Goal: Information Seeking & Learning: Learn about a topic

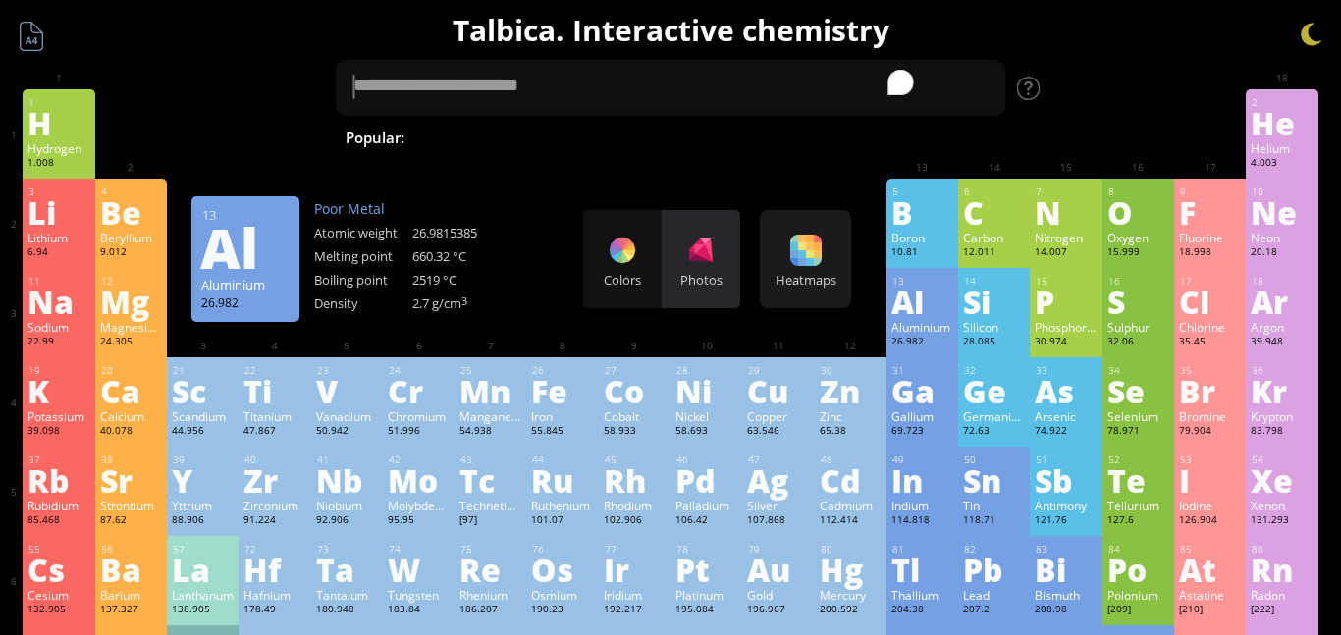
click at [676, 248] on div "Photos" at bounding box center [701, 259] width 79 height 98
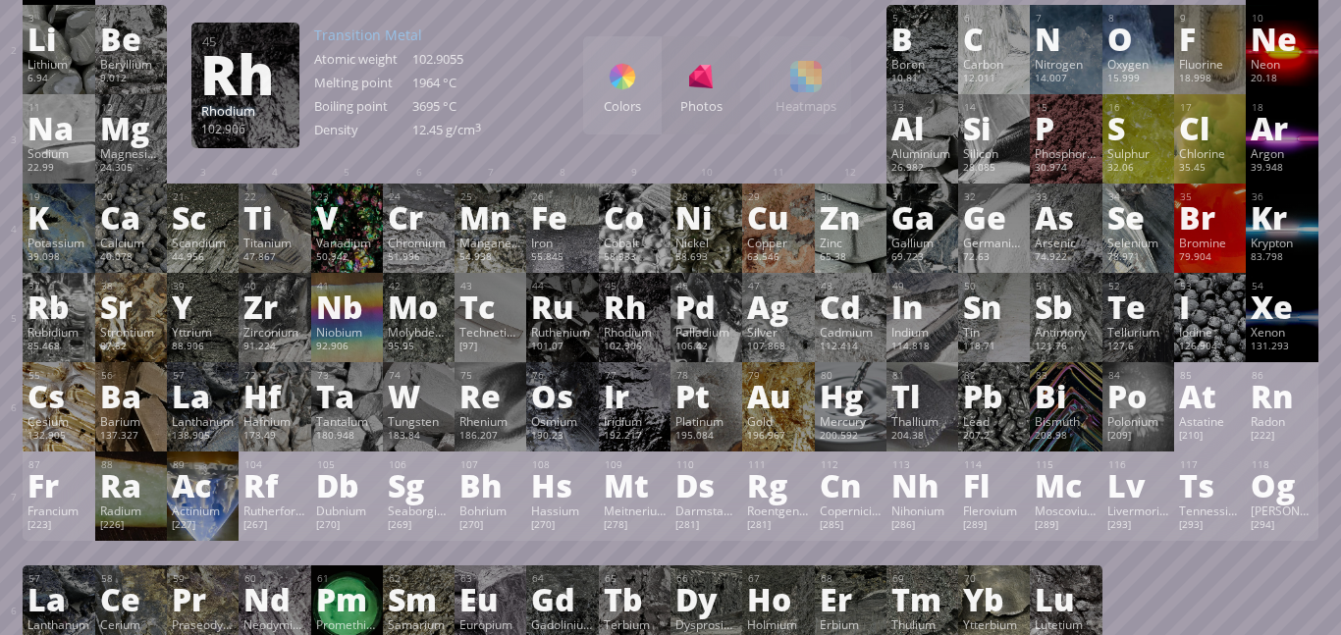
scroll to position [178, 0]
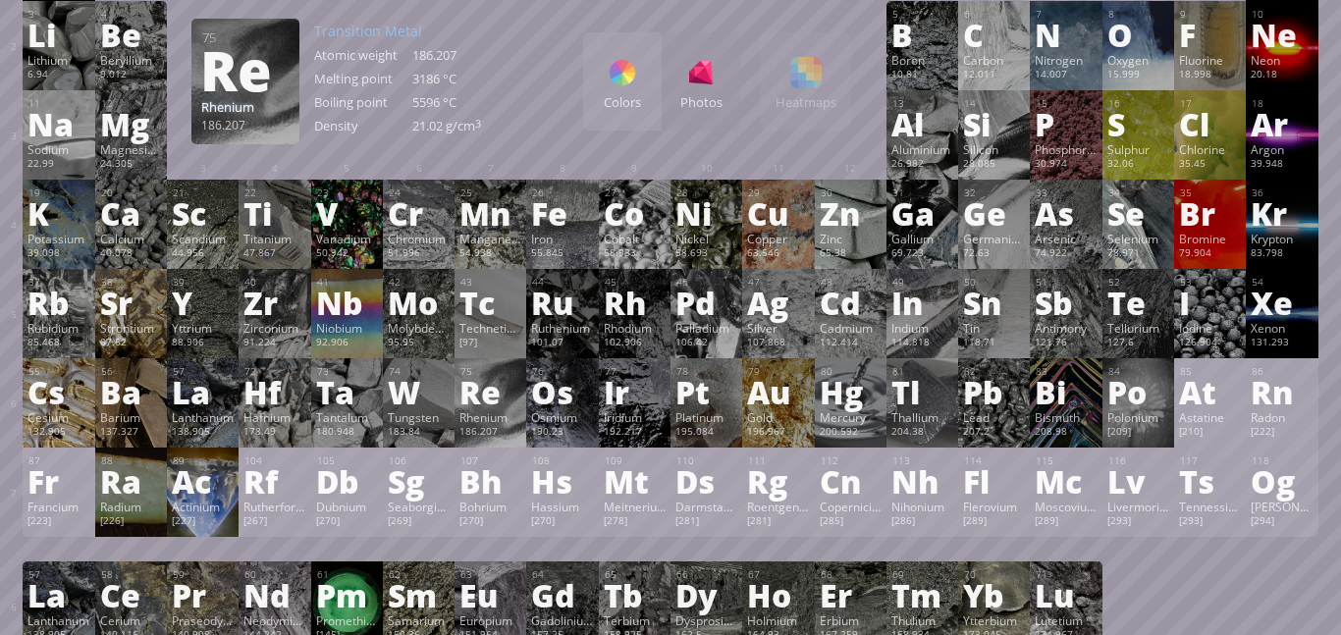
click at [466, 391] on div "Re" at bounding box center [490, 391] width 62 height 31
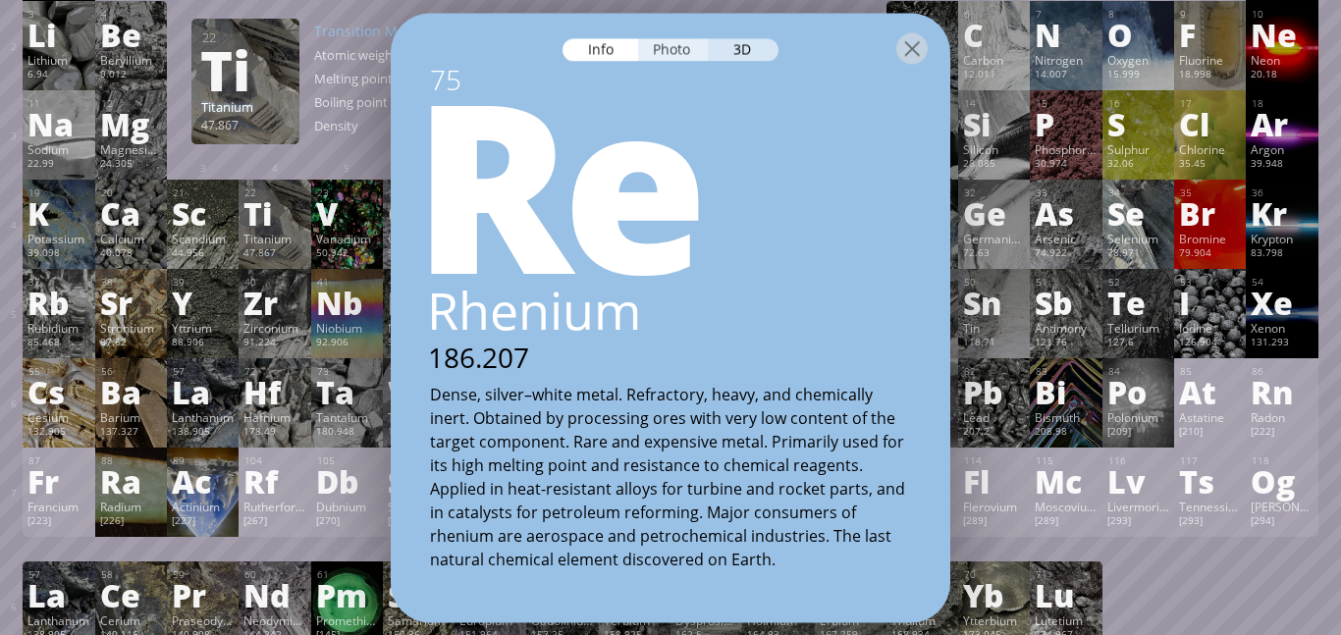
click at [677, 46] on div "Photo" at bounding box center [673, 49] width 71 height 23
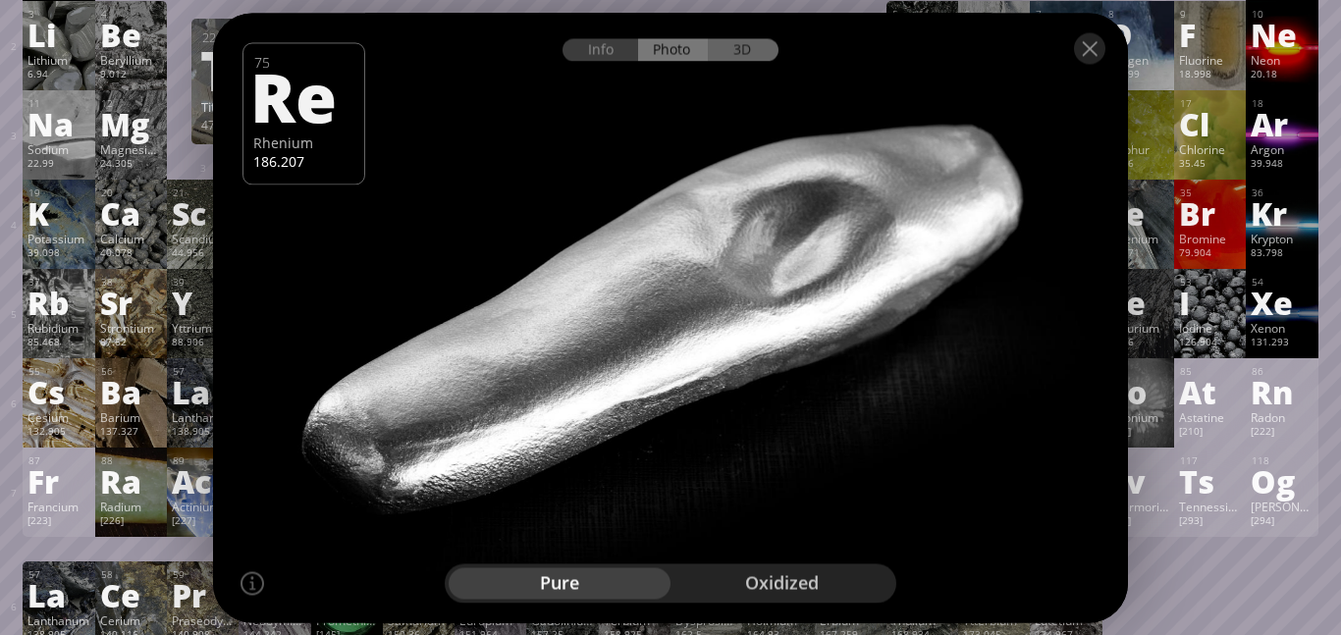
click at [741, 52] on div "3D" at bounding box center [743, 49] width 71 height 23
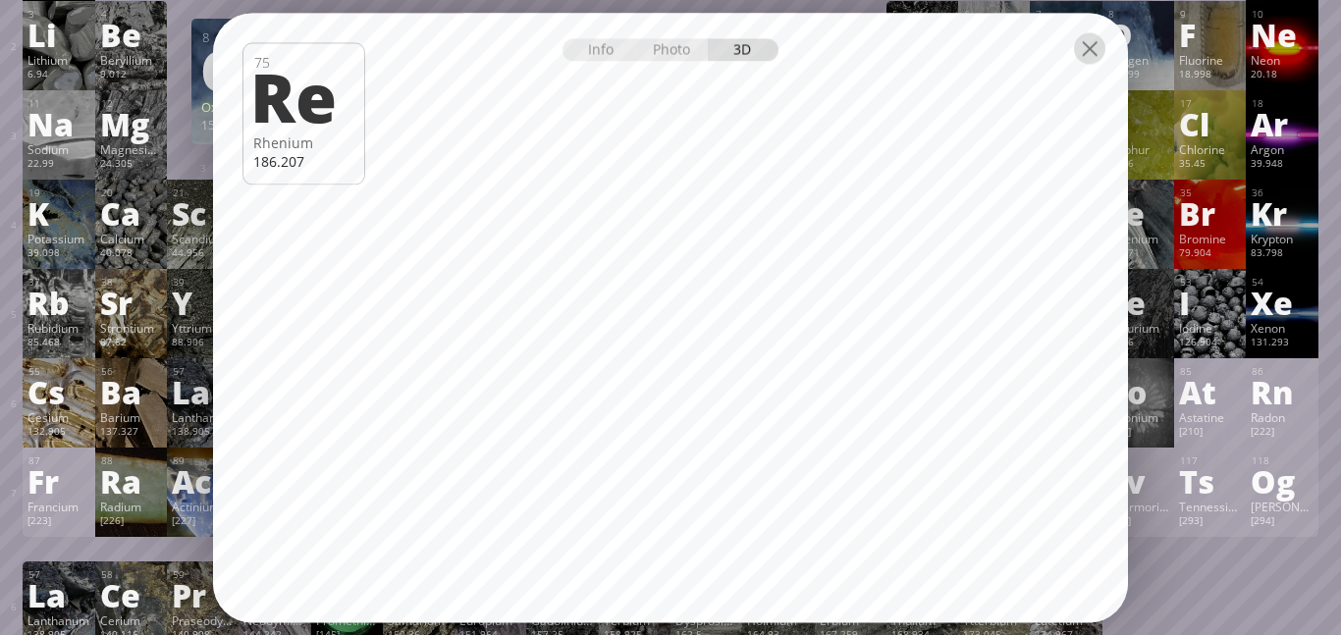
click at [1087, 52] on div at bounding box center [1089, 47] width 31 height 31
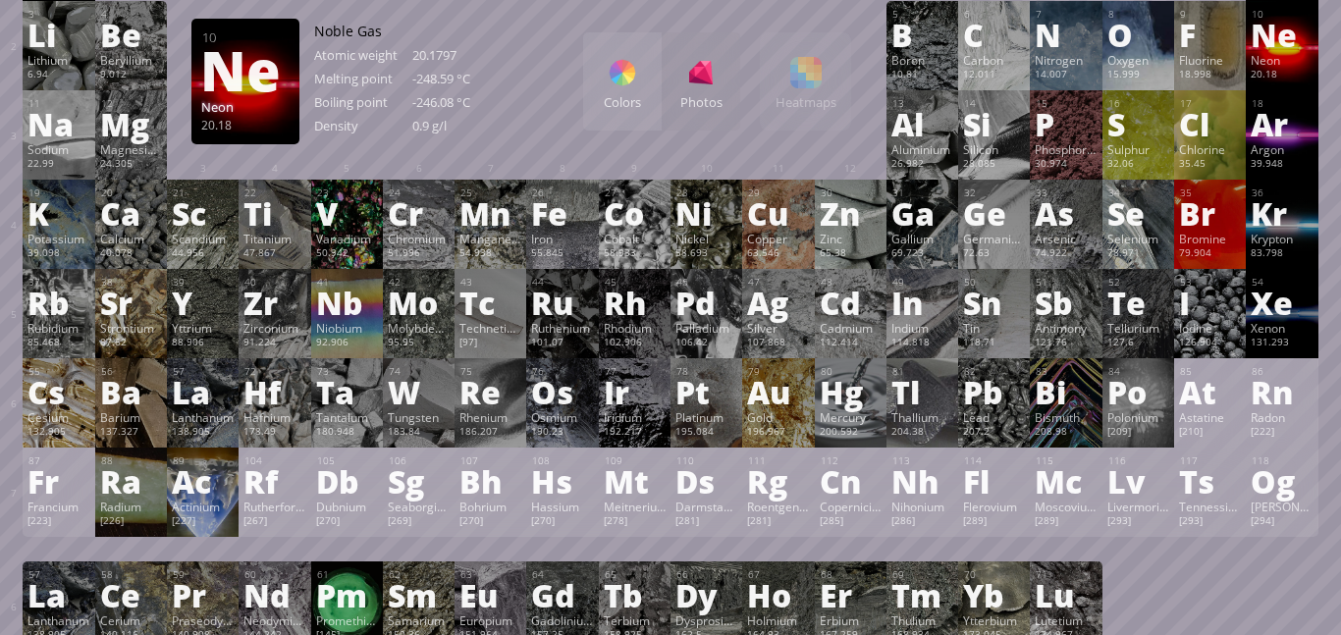
click at [1268, 39] on div "Ne" at bounding box center [1281, 34] width 62 height 31
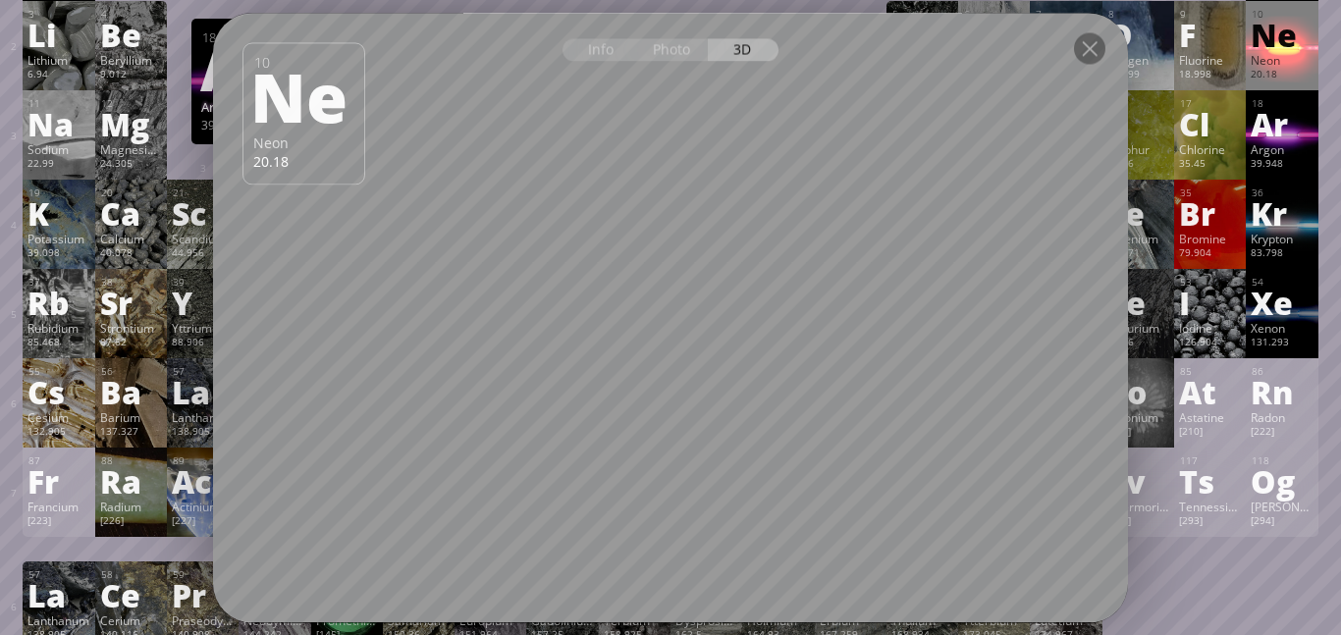
click at [1284, 144] on div "Argon" at bounding box center [1281, 149] width 62 height 16
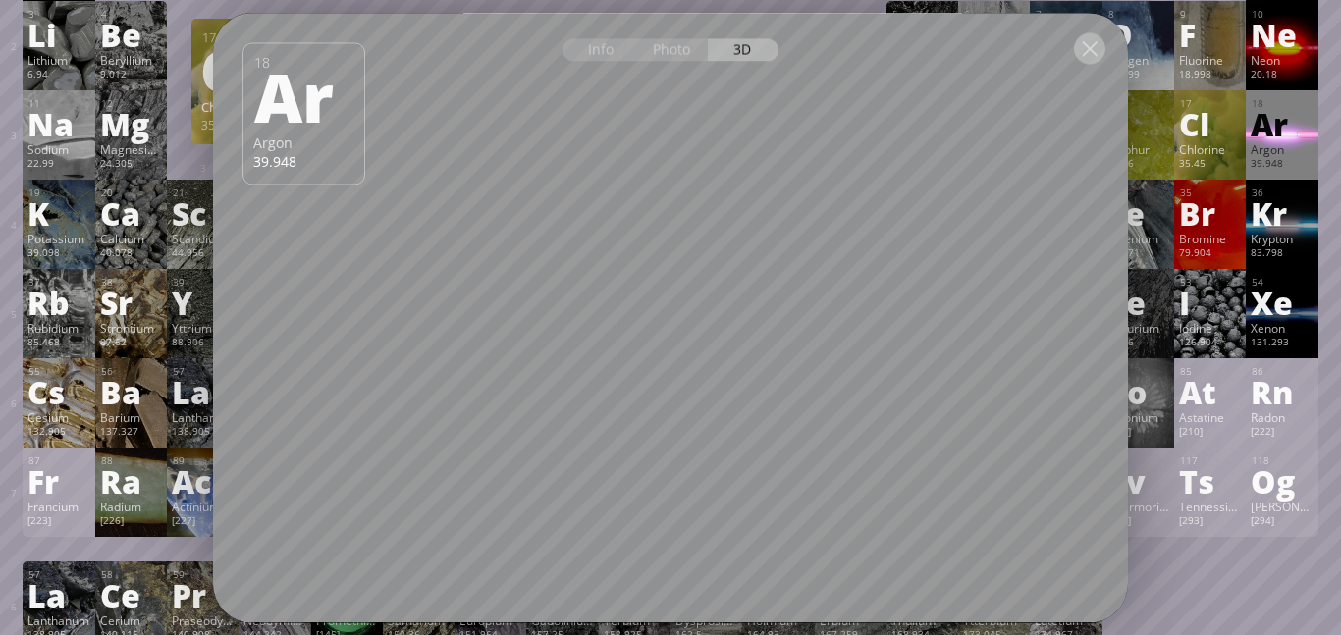
click at [1083, 51] on div at bounding box center [1089, 47] width 31 height 31
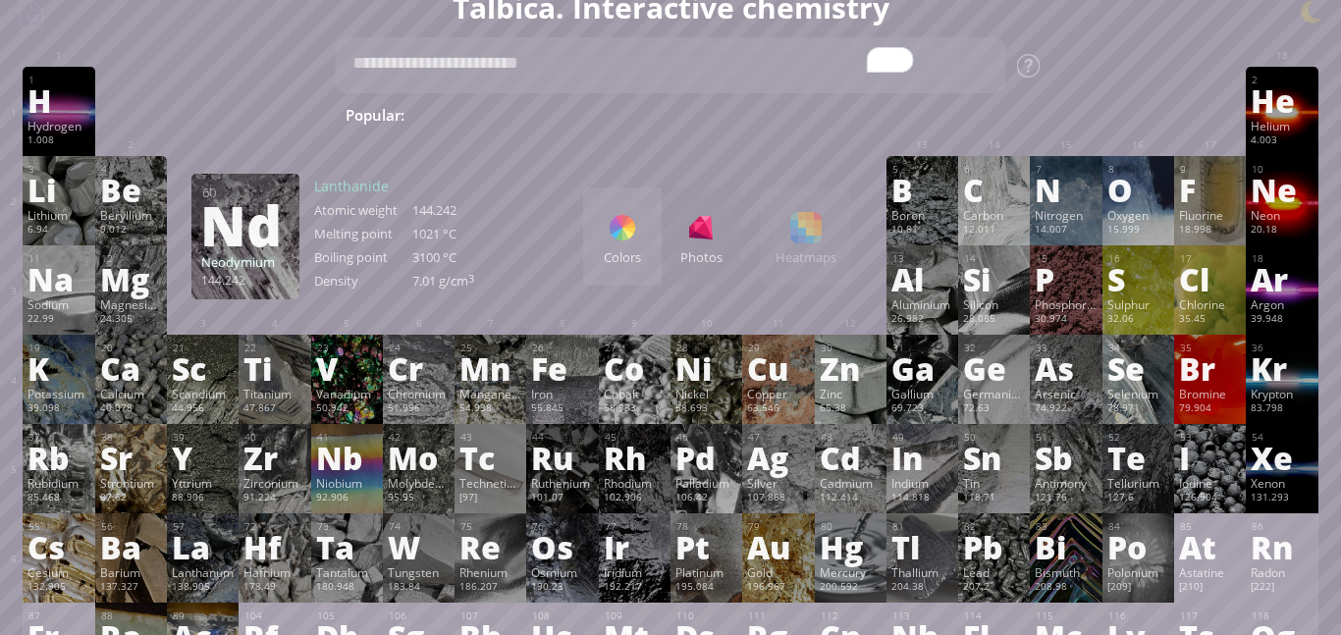
scroll to position [0, 0]
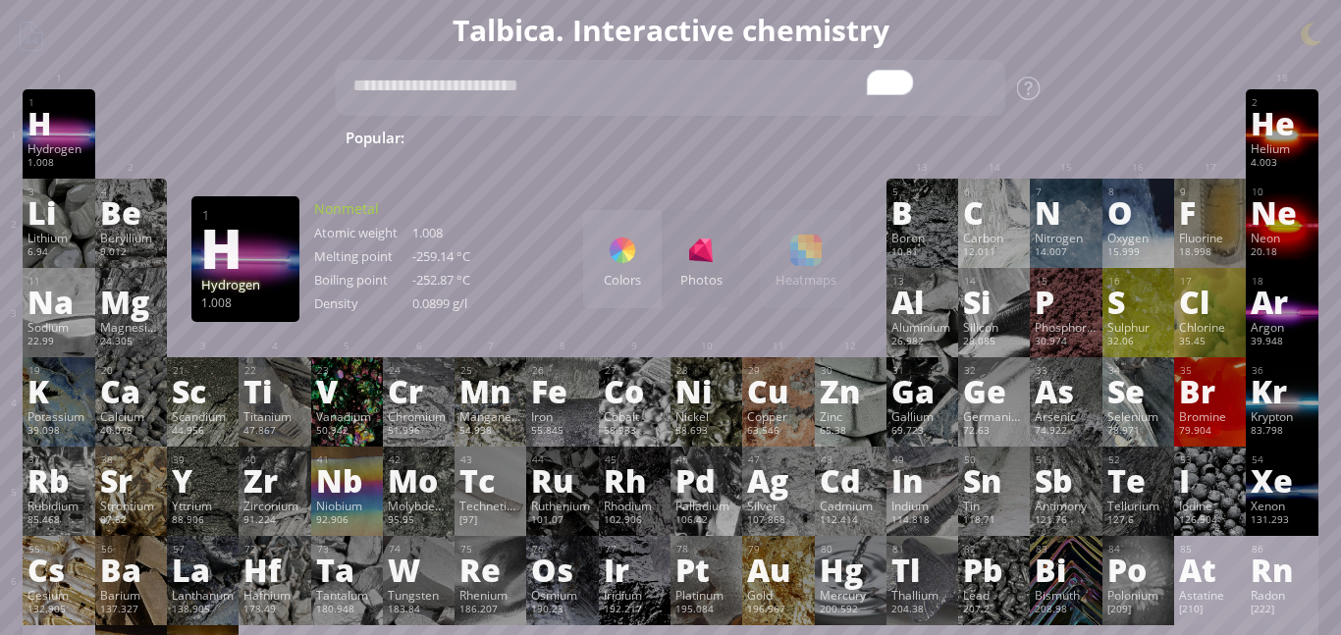
click at [56, 111] on div "H" at bounding box center [58, 122] width 62 height 31
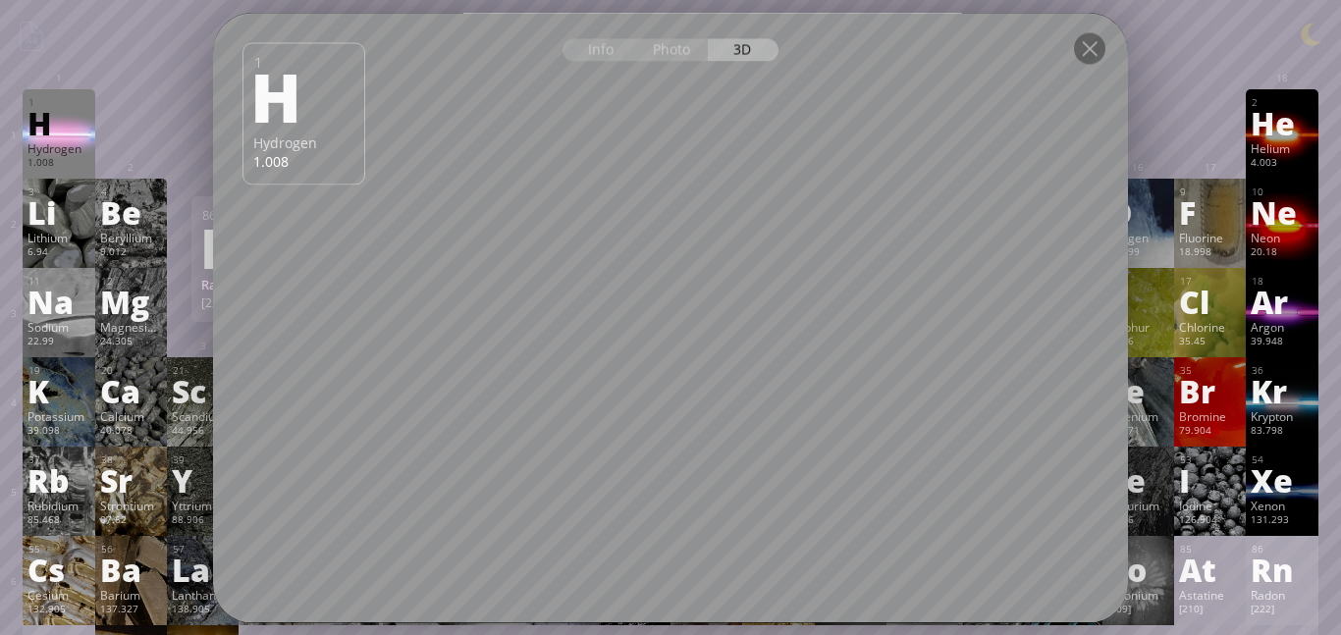
click at [1268, 565] on div "Rn" at bounding box center [1281, 569] width 62 height 31
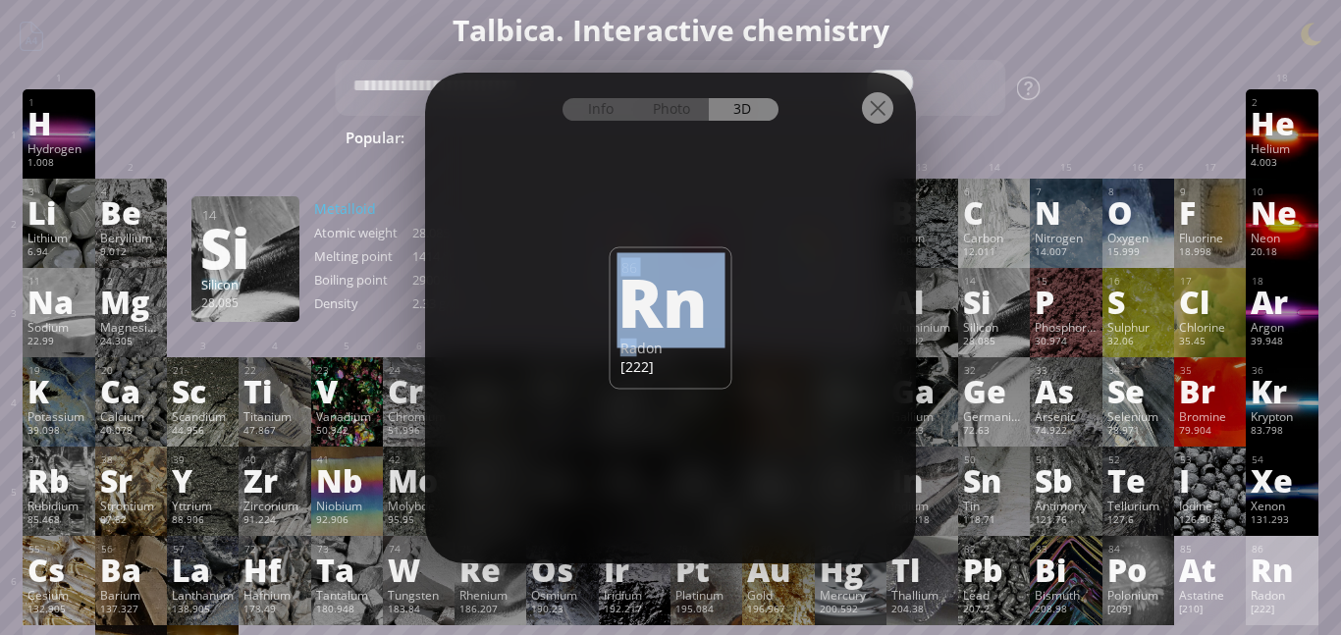
drag, startPoint x: 744, startPoint y: 303, endPoint x: 633, endPoint y: 345, distance: 118.7
click at [633, 345] on div "Info Photo 3D Info Photo 3D 86 Rn Radon [222] Pure unoxidized rhehium, high pur…" at bounding box center [670, 318] width 491 height 491
click at [633, 345] on div "Radon" at bounding box center [670, 347] width 101 height 19
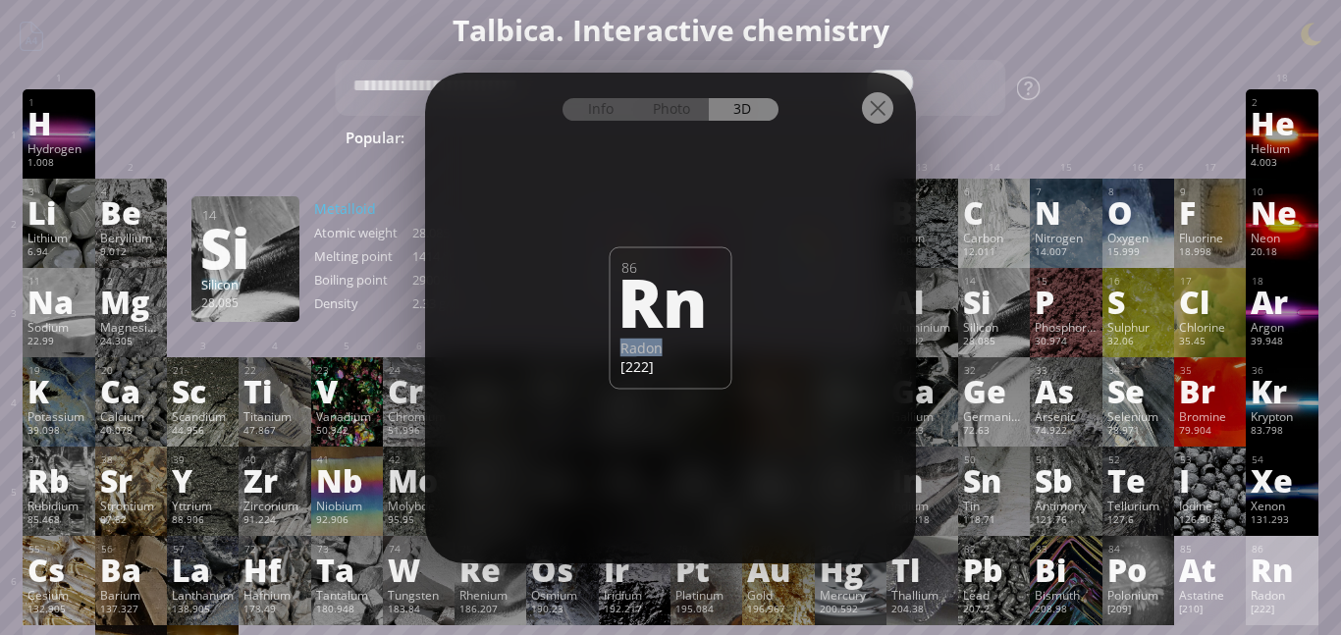
click at [633, 345] on div "Radon" at bounding box center [670, 347] width 101 height 19
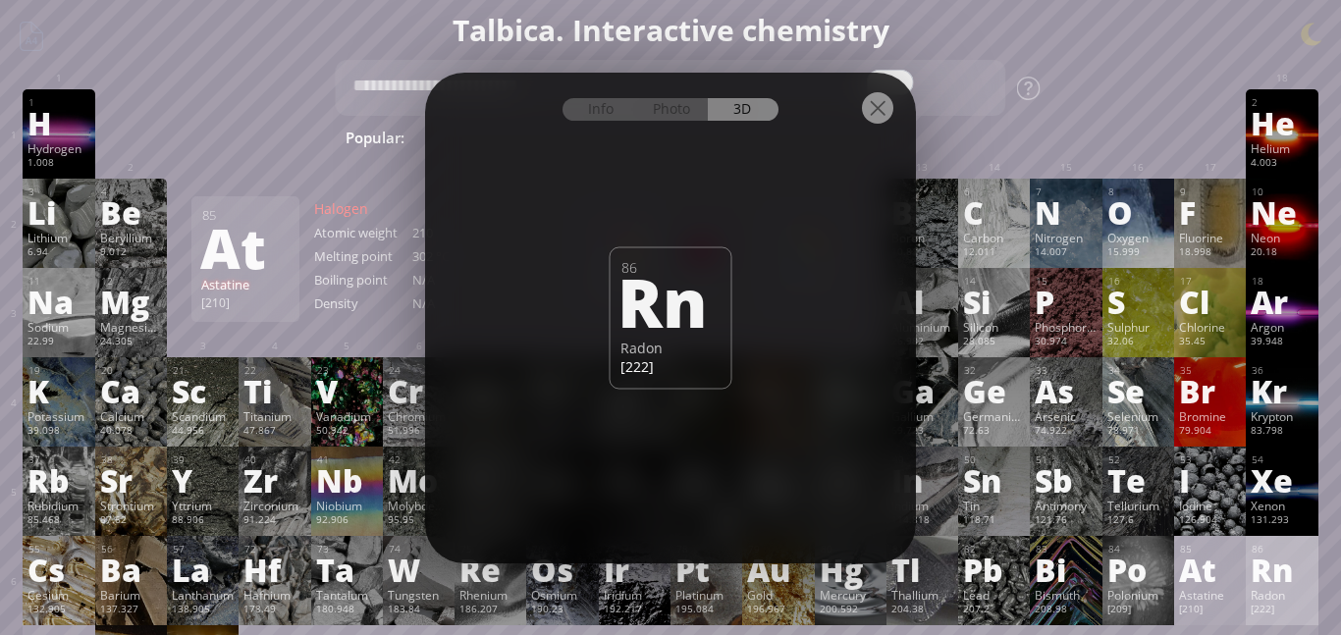
click at [1209, 580] on div "At" at bounding box center [1210, 569] width 62 height 31
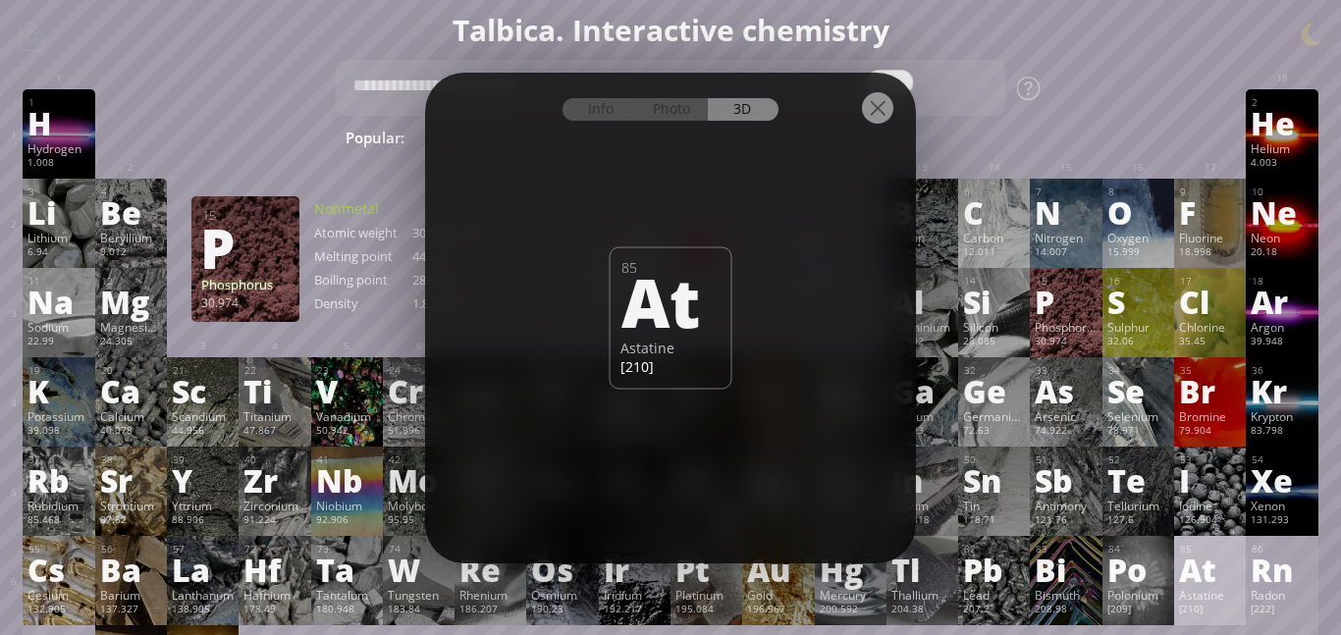
click at [1080, 306] on div "P" at bounding box center [1065, 301] width 62 height 31
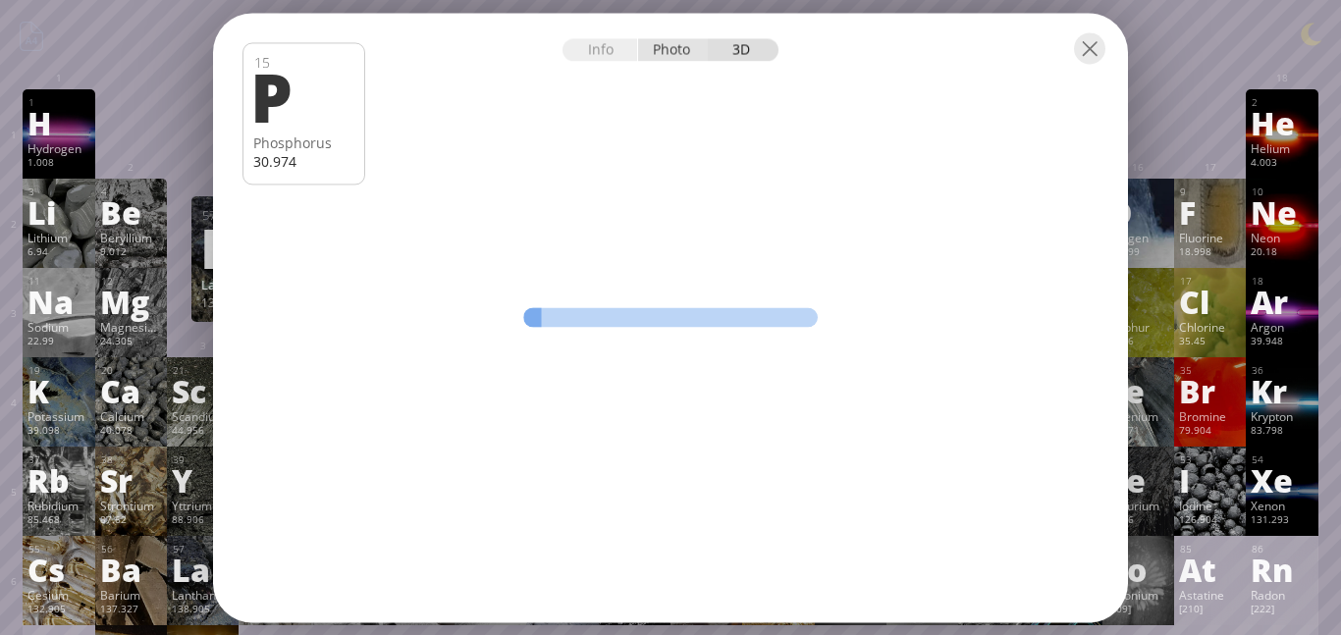
click at [652, 45] on div "Photo" at bounding box center [673, 49] width 71 height 23
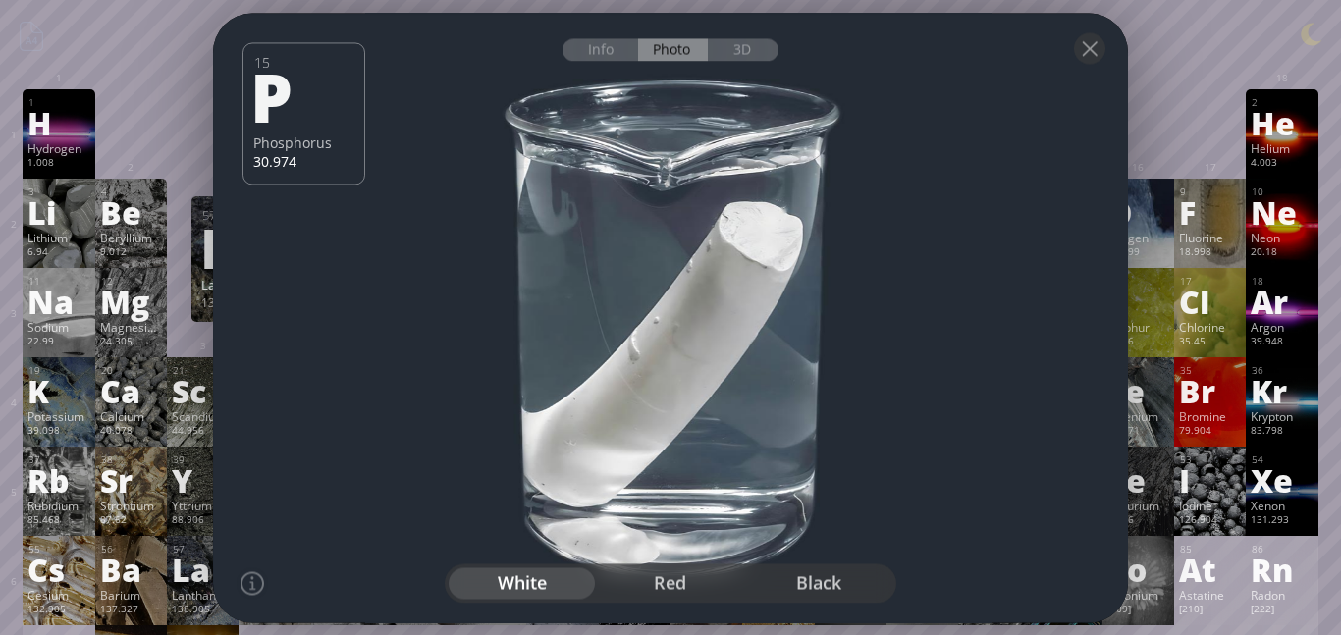
click at [736, 327] on div at bounding box center [670, 317] width 924 height 615
click at [728, 45] on div "3D" at bounding box center [743, 49] width 71 height 23
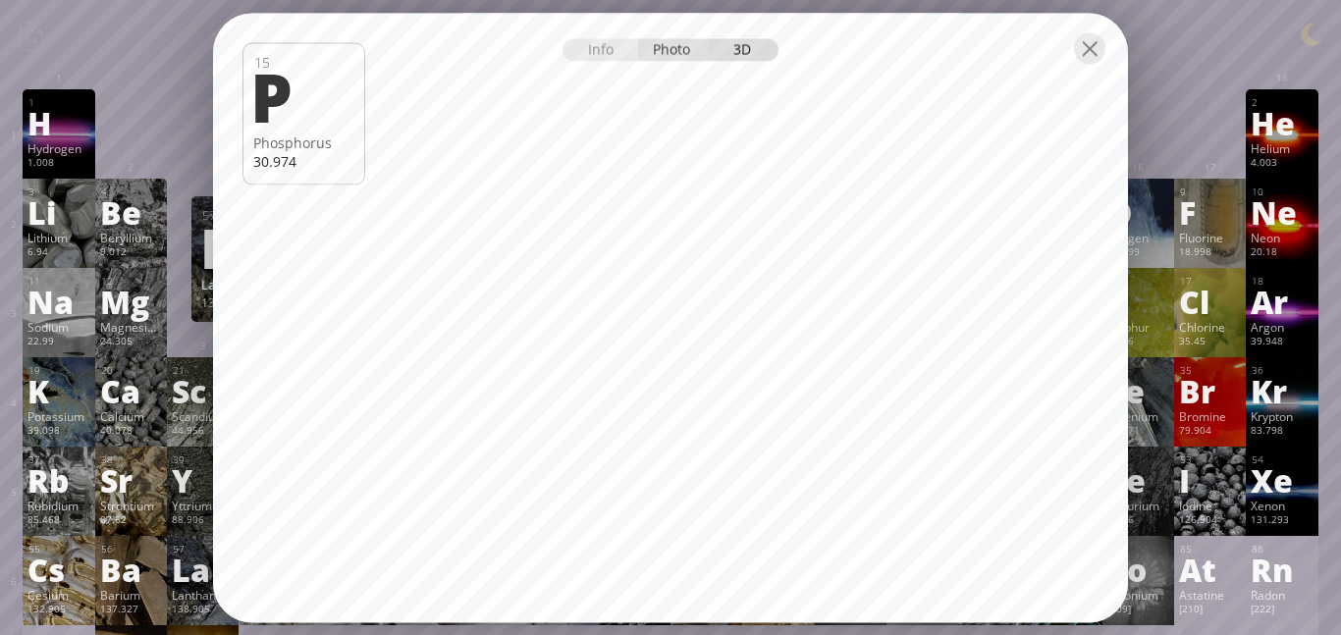
click at [671, 57] on div "Photo" at bounding box center [673, 49] width 71 height 23
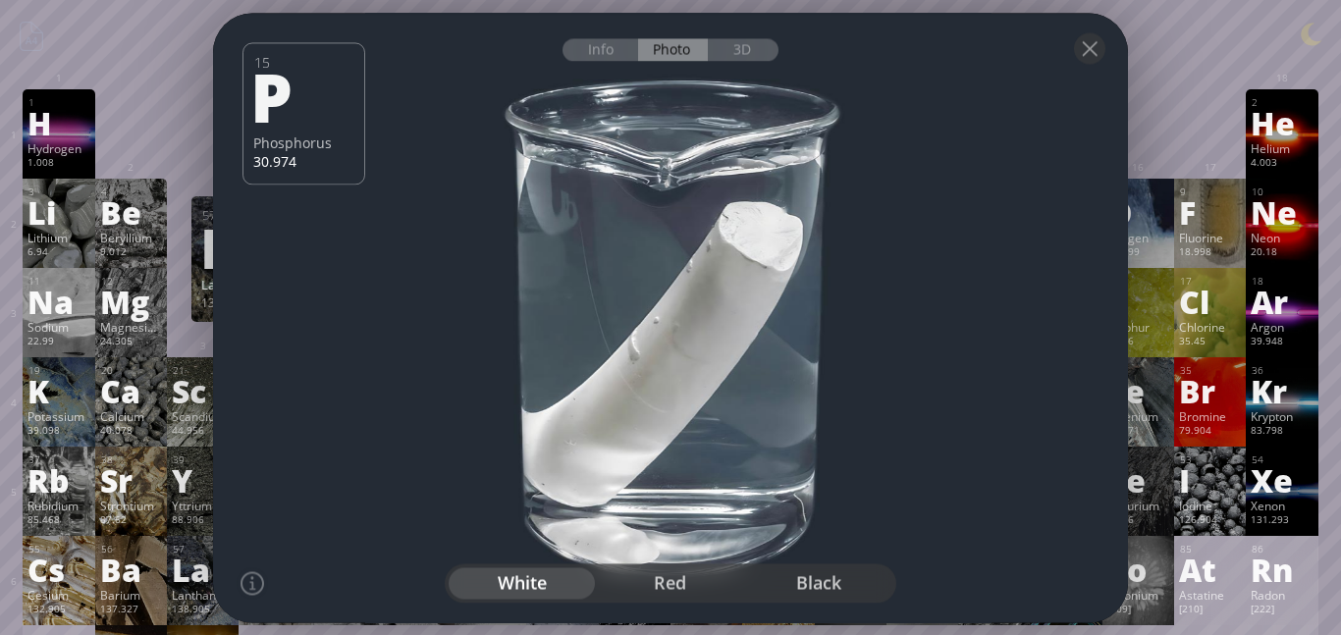
click at [673, 584] on div "red" at bounding box center [671, 582] width 148 height 31
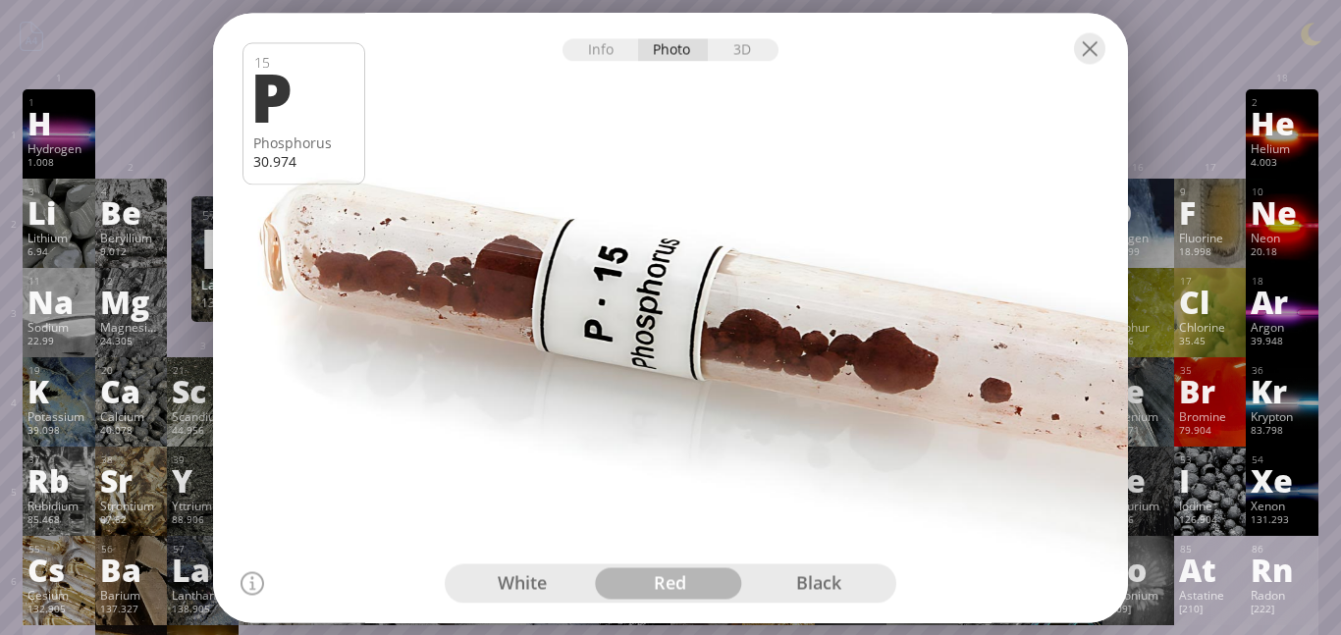
click at [760, 583] on div "black" at bounding box center [818, 582] width 148 height 31
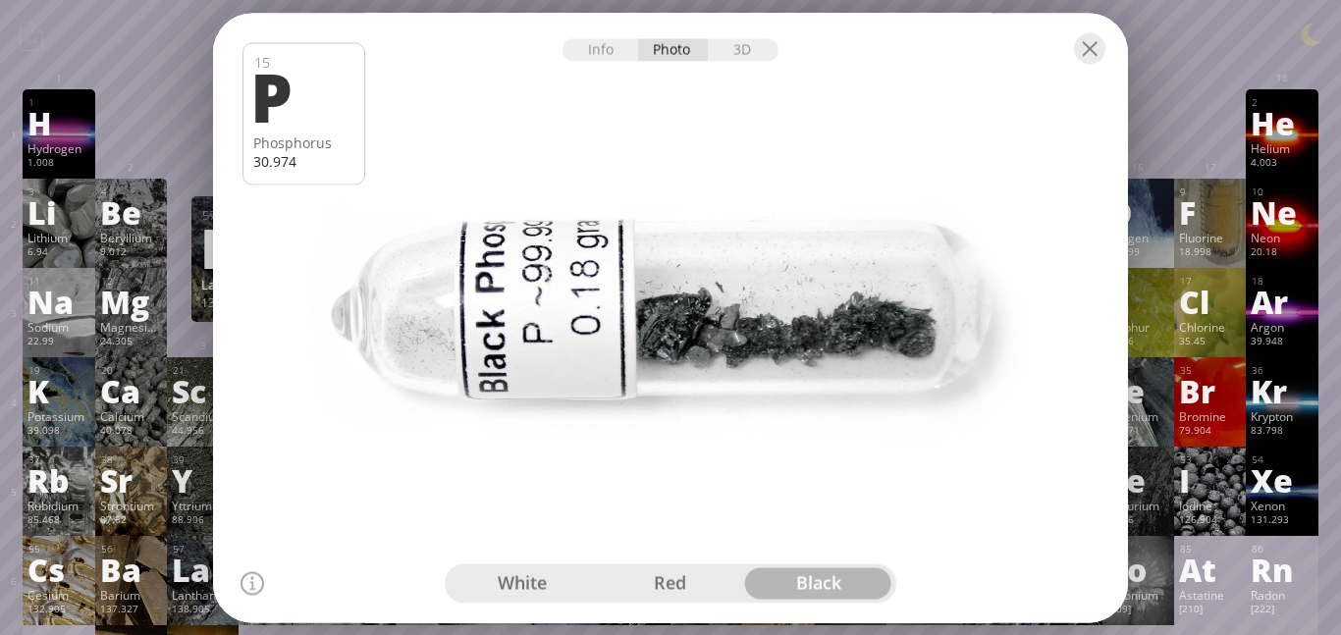
click at [532, 589] on div "white" at bounding box center [523, 582] width 148 height 31
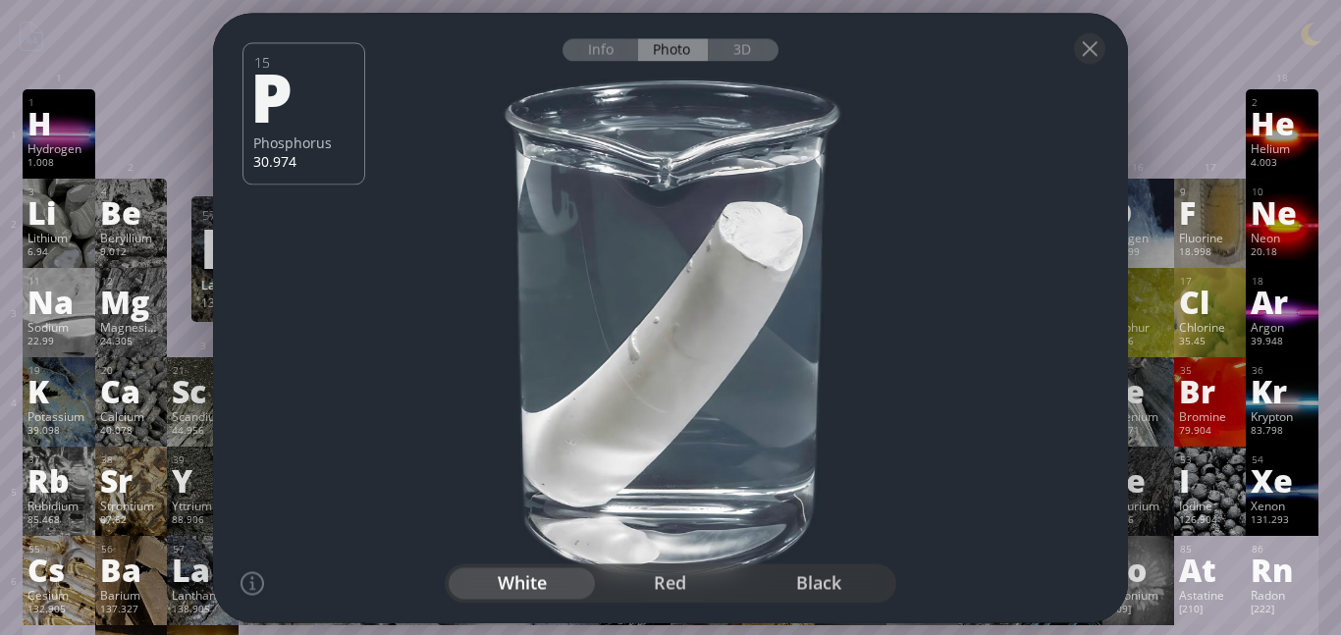
click at [187, 557] on div "La" at bounding box center [203, 569] width 62 height 31
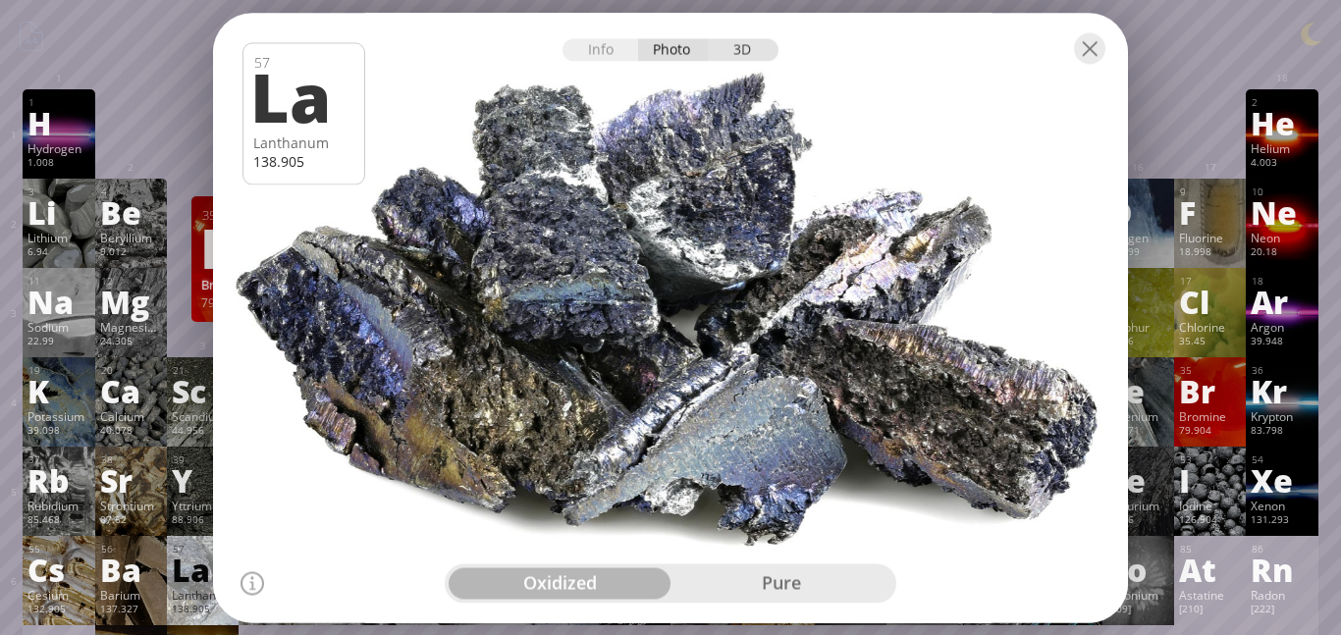
click at [746, 58] on div "3D" at bounding box center [743, 49] width 71 height 23
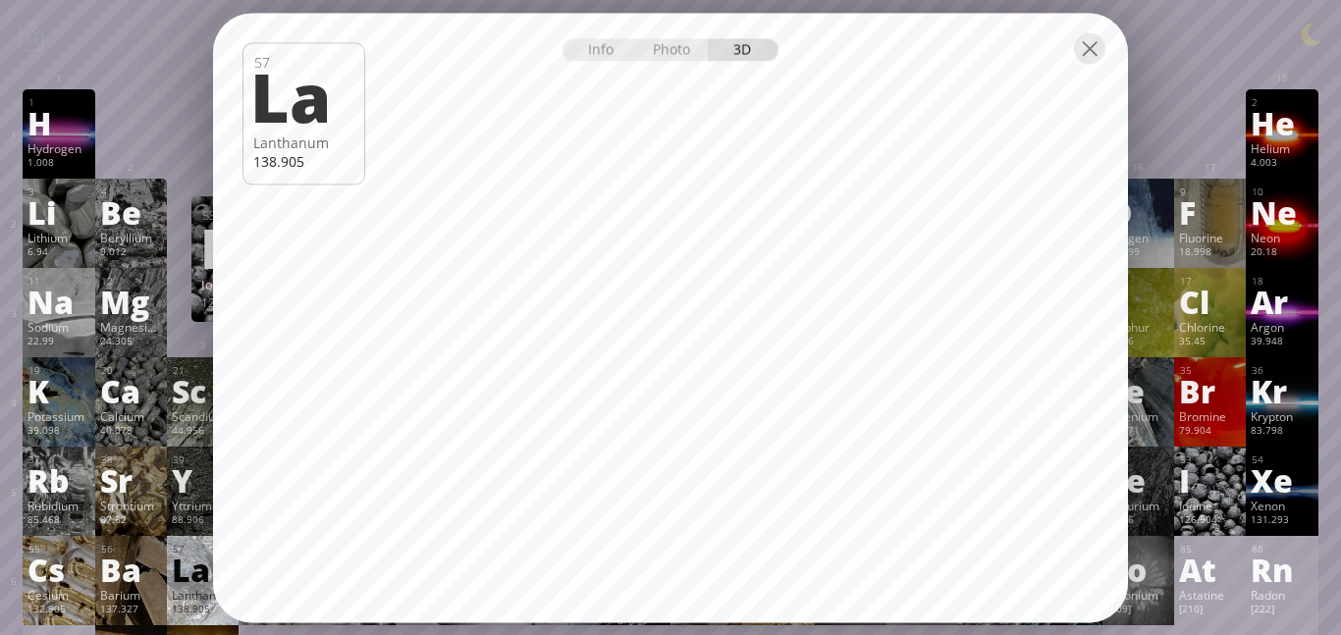
click at [1206, 522] on div "126.904" at bounding box center [1210, 521] width 62 height 16
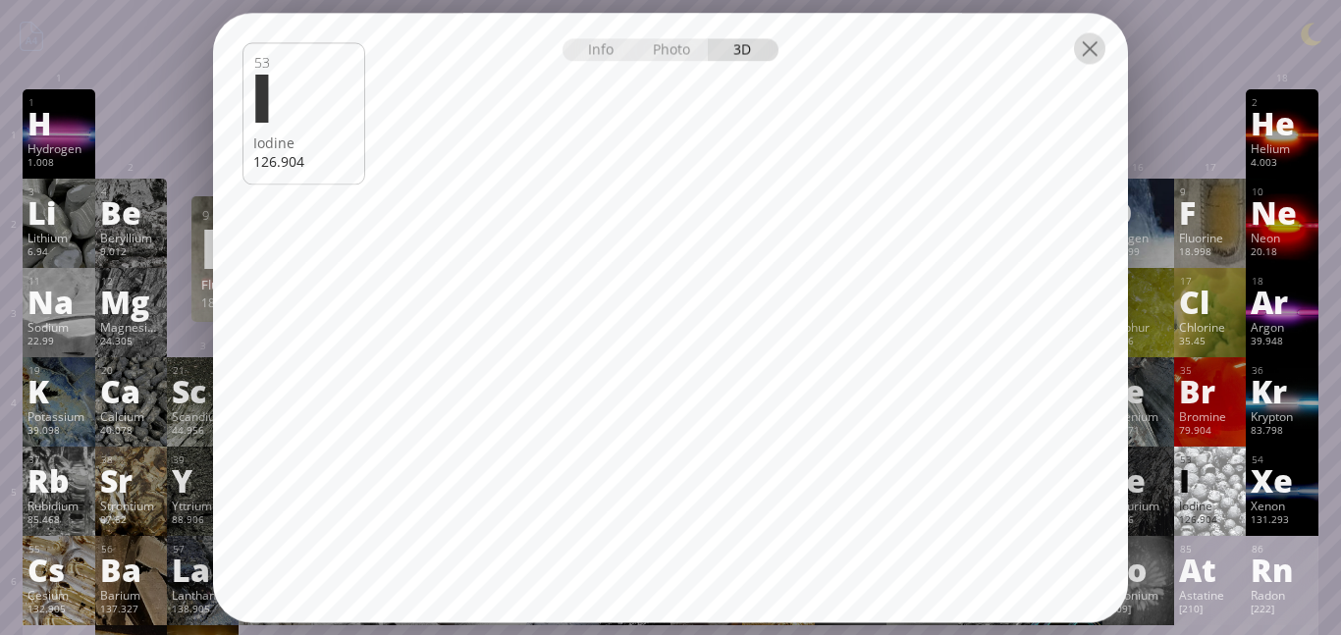
click at [1083, 53] on div at bounding box center [1089, 47] width 31 height 31
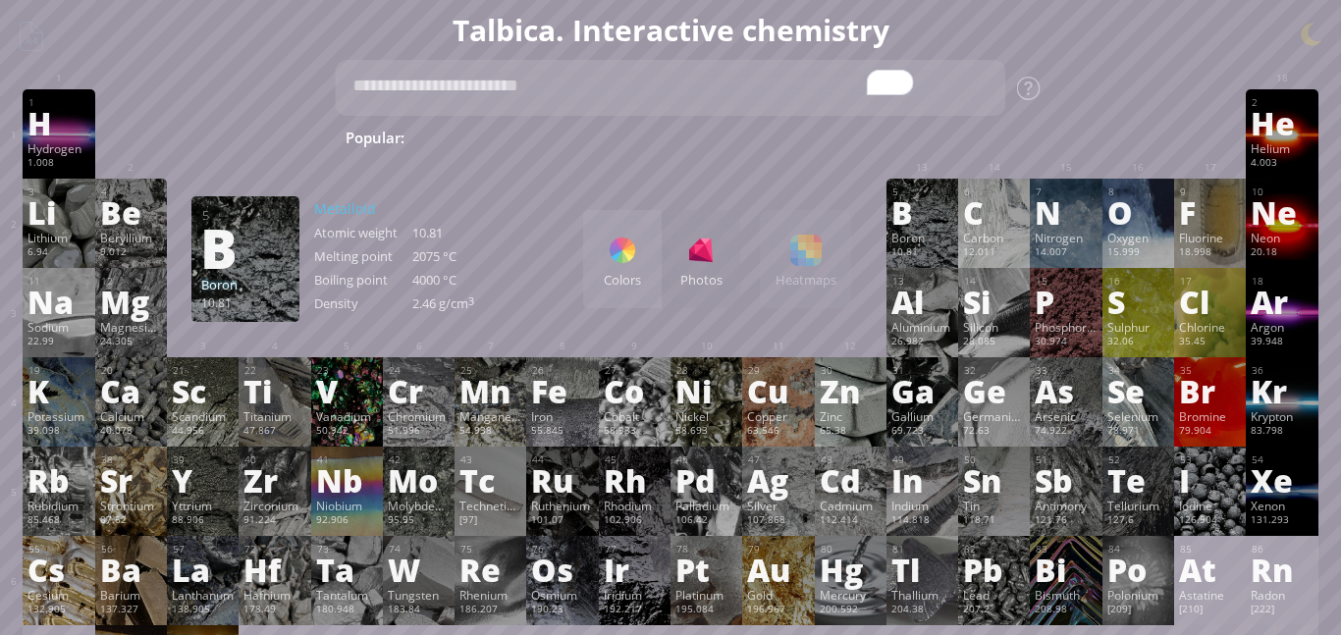
click at [704, 107] on textarea "To enrich screen reader interactions, please activate Accessibility in Grammarl…" at bounding box center [671, 88] width 670 height 56
type textarea "**"
